Goal: Obtain resource: Obtain resource

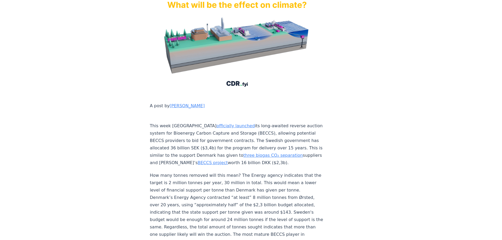
scroll to position [105, 0]
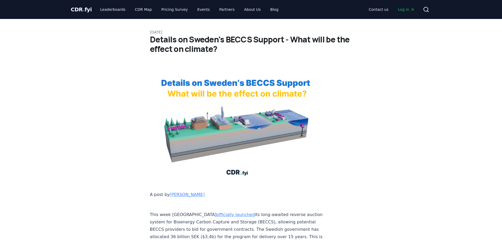
click at [74, 7] on span "CDR . fyi" at bounding box center [81, 9] width 21 height 6
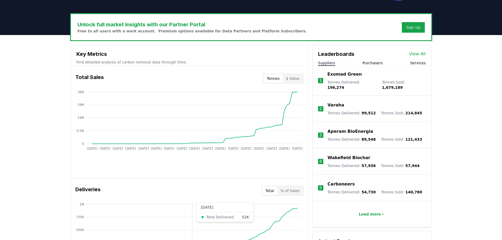
scroll to position [158, 0]
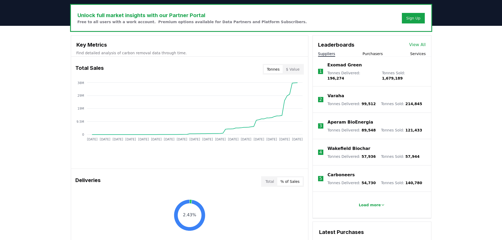
click at [298, 178] on button "% of Sales" at bounding box center [290, 182] width 26 height 8
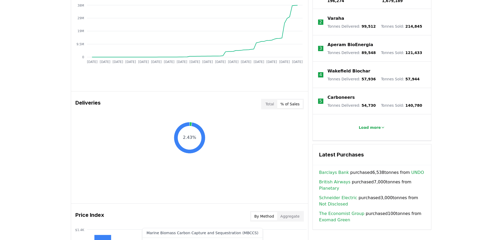
scroll to position [211, 0]
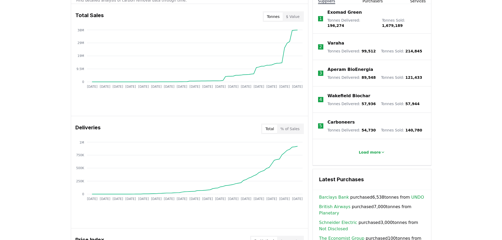
click at [277, 125] on button "Total" at bounding box center [269, 129] width 15 height 8
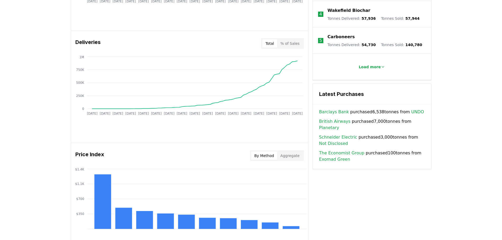
scroll to position [316, 0]
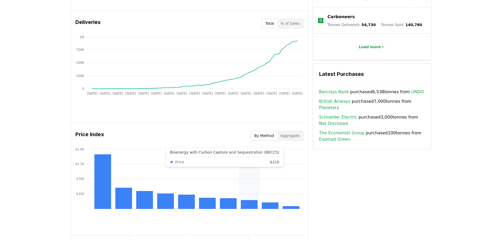
click at [245, 200] on rect at bounding box center [249, 204] width 17 height 9
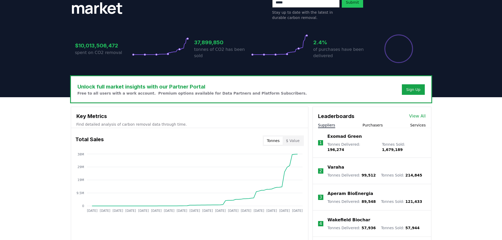
scroll to position [104, 0]
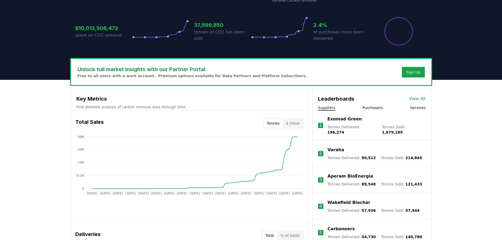
click at [331, 147] on p "Varaha" at bounding box center [336, 150] width 17 height 6
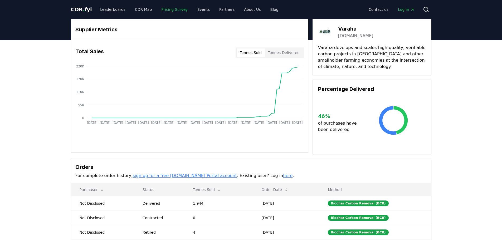
click at [157, 8] on link "Pricing Survey" at bounding box center [174, 9] width 35 height 9
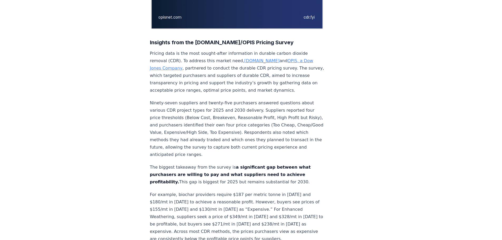
scroll to position [158, 0]
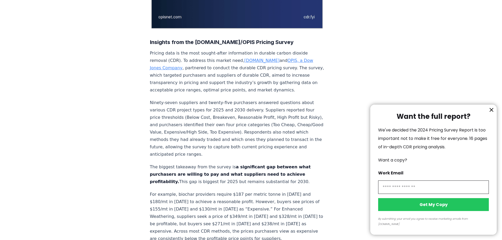
click at [493, 112] on icon "information" at bounding box center [491, 109] width 3 height 3
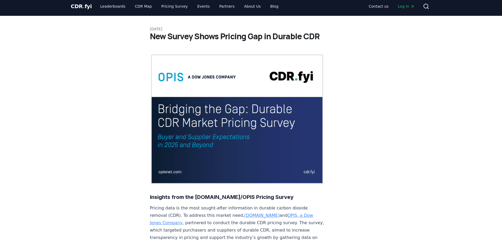
scroll to position [0, 0]
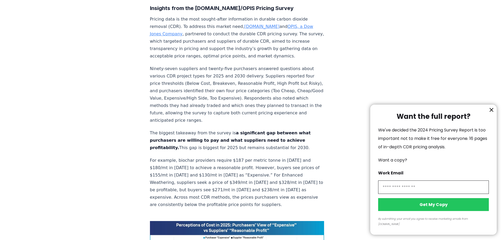
scroll to position [185, 0]
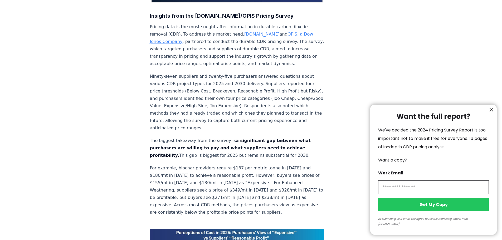
click at [431, 193] on input "information" at bounding box center [433, 187] width 111 height 13
type input "**********"
click at [422, 209] on button "Get My Copy" at bounding box center [433, 204] width 111 height 13
